Goal: Use online tool/utility: Utilize a website feature to perform a specific function

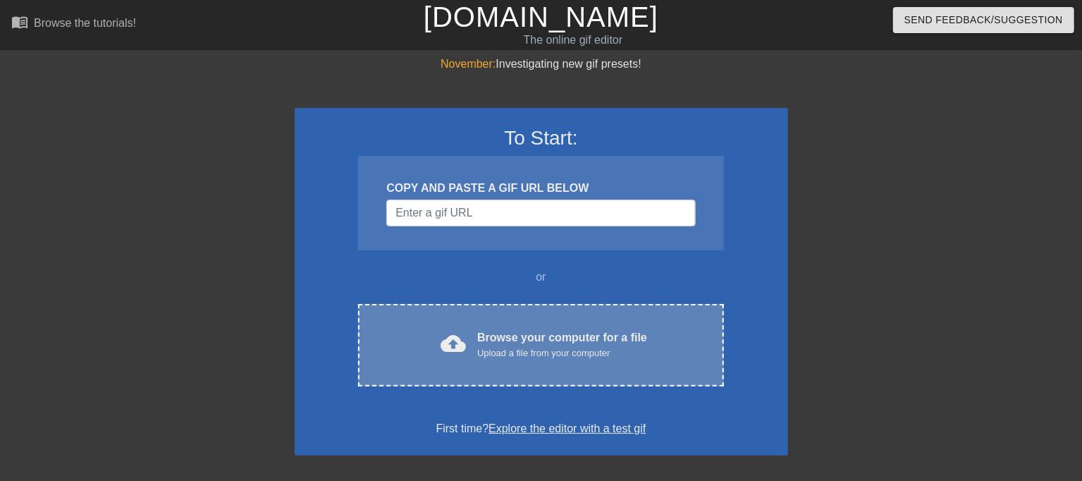
click at [494, 377] on div "cloud_upload Browse your computer for a file Upload a file from your computer C…" at bounding box center [540, 345] width 365 height 82
click at [415, 310] on div "cloud_upload Browse your computer for a file Upload a file from your computer C…" at bounding box center [540, 345] width 365 height 82
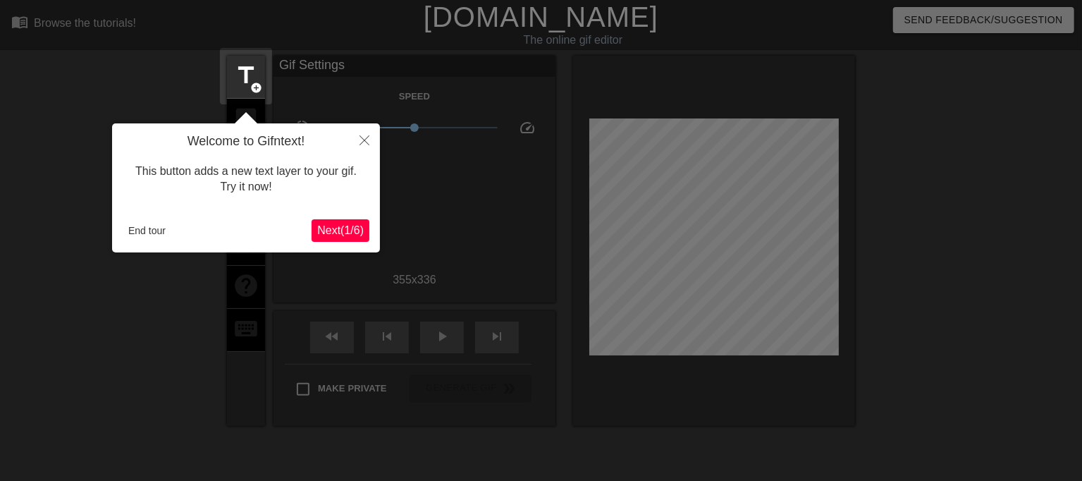
scroll to position [35, 0]
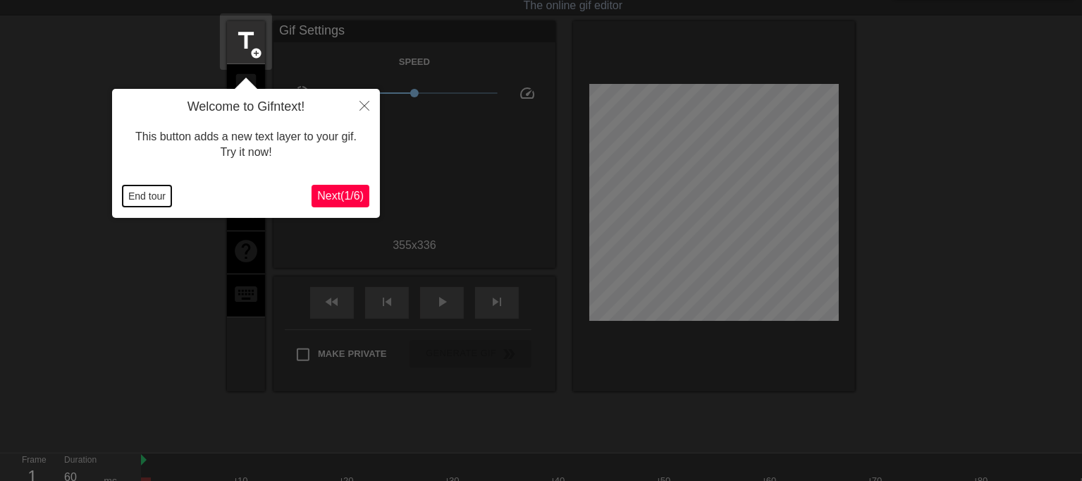
click at [142, 197] on button "End tour" at bounding box center [147, 195] width 49 height 21
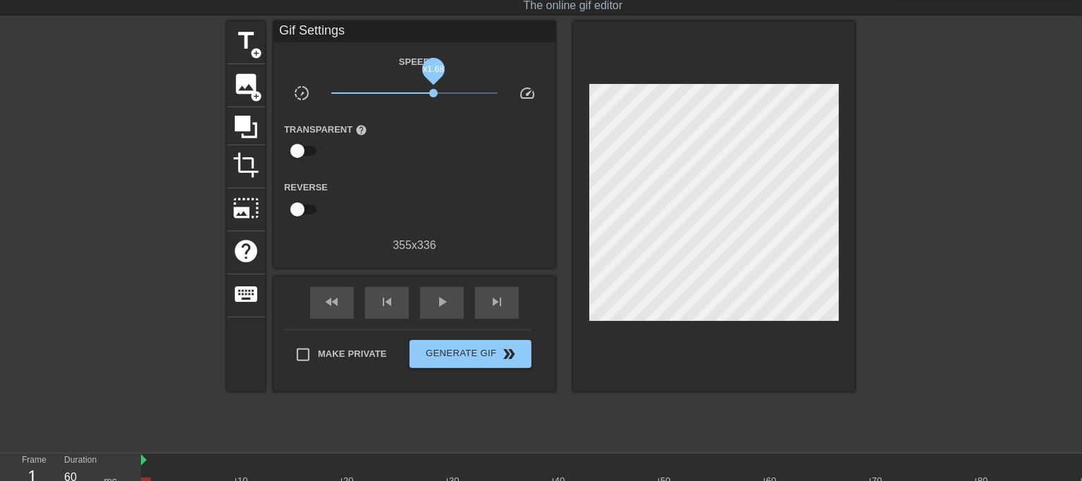
drag, startPoint x: 417, startPoint y: 92, endPoint x: 434, endPoint y: 97, distance: 17.4
click at [434, 97] on span "x1.68" at bounding box center [433, 93] width 8 height 8
click at [430, 295] on div "play_arrow" at bounding box center [442, 303] width 44 height 32
drag, startPoint x: 433, startPoint y: 92, endPoint x: 312, endPoint y: 90, distance: 120.6
click at [312, 90] on div "slow_motion_video x0.100 speed" at bounding box center [415, 96] width 282 height 22
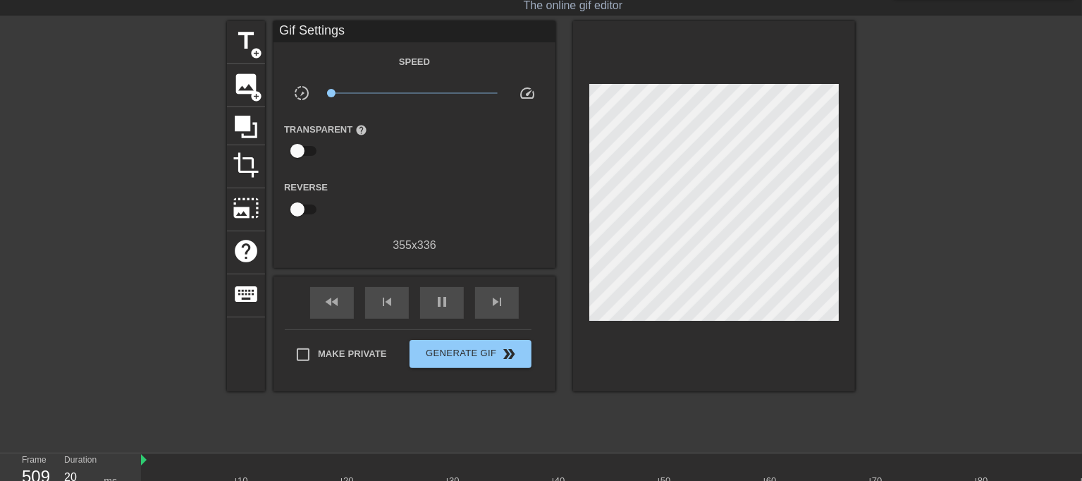
click at [355, 94] on span "x0.100" at bounding box center [414, 93] width 167 height 17
drag, startPoint x: 363, startPoint y: 94, endPoint x: 415, endPoint y: 99, distance: 52.4
click at [415, 99] on span "x1.01" at bounding box center [414, 93] width 167 height 17
drag, startPoint x: 415, startPoint y: 99, endPoint x: 559, endPoint y: 119, distance: 145.3
click at [545, 119] on div "Speed slow_motion_video x10.0 speed Transparent help Reverse 355 x 336" at bounding box center [414, 153] width 261 height 201
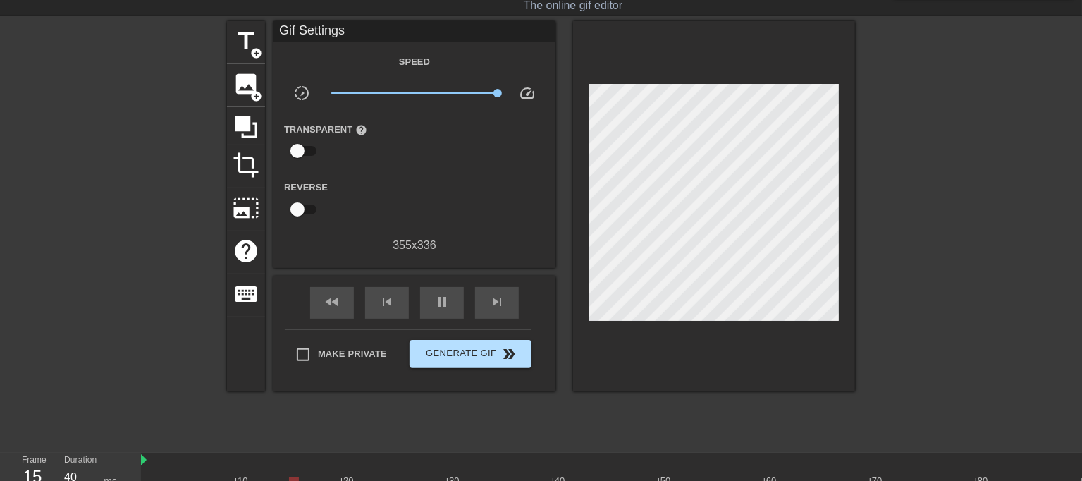
type input "20"
click at [505, 364] on button "Generate Gif double_arrow" at bounding box center [471, 354] width 122 height 28
